Goal: Find specific page/section: Find specific page/section

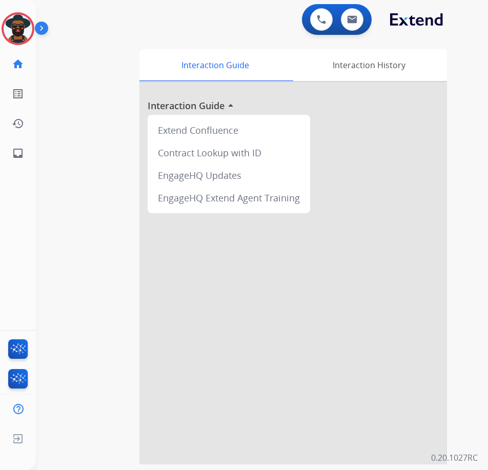
click at [43, 24] on img at bounding box center [43, 30] width 17 height 19
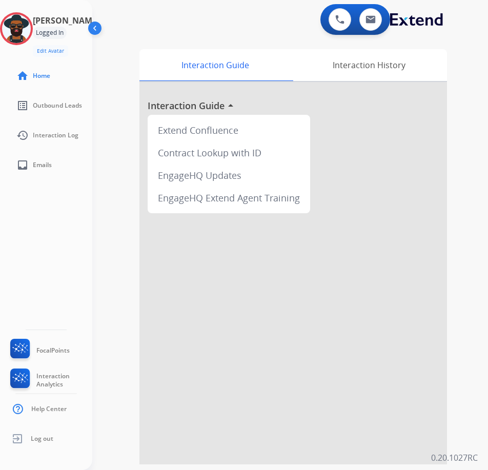
click at [100, 26] on img at bounding box center [95, 30] width 19 height 19
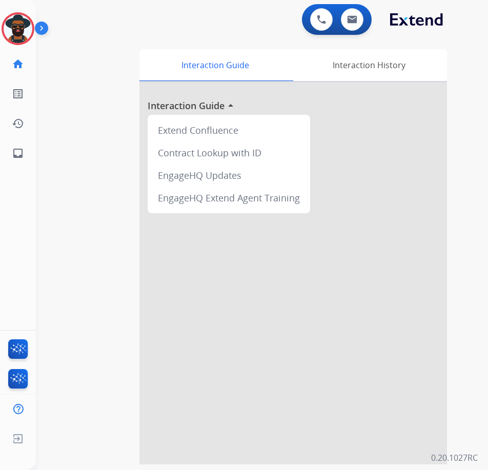
click at [41, 29] on img at bounding box center [43, 30] width 17 height 19
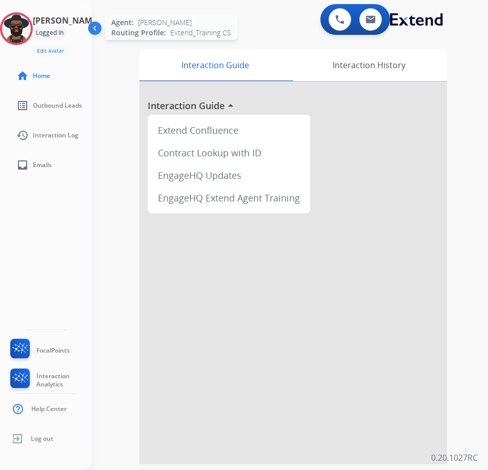
click at [33, 30] on div at bounding box center [16, 28] width 33 height 33
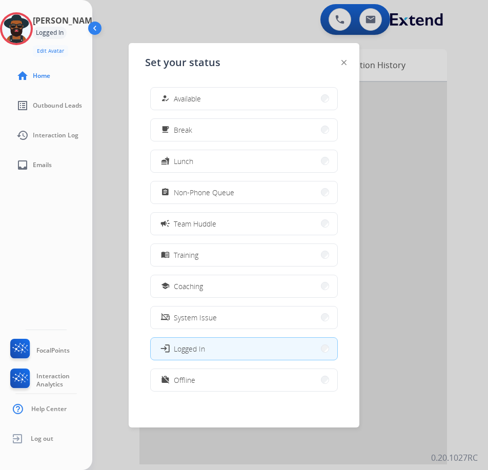
click at [215, 103] on button "how_to_reg Available" at bounding box center [244, 99] width 187 height 22
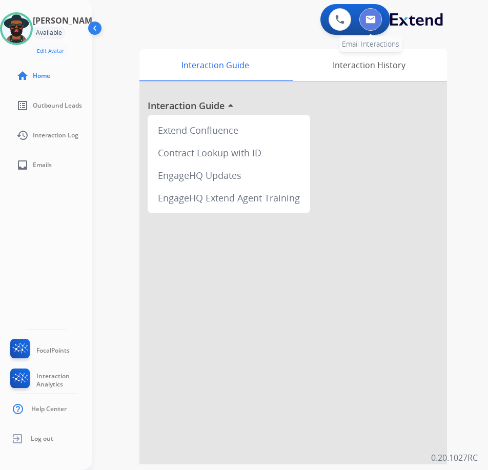
click at [373, 21] on img at bounding box center [371, 19] width 10 height 8
select select "**********"
